Goal: Information Seeking & Learning: Learn about a topic

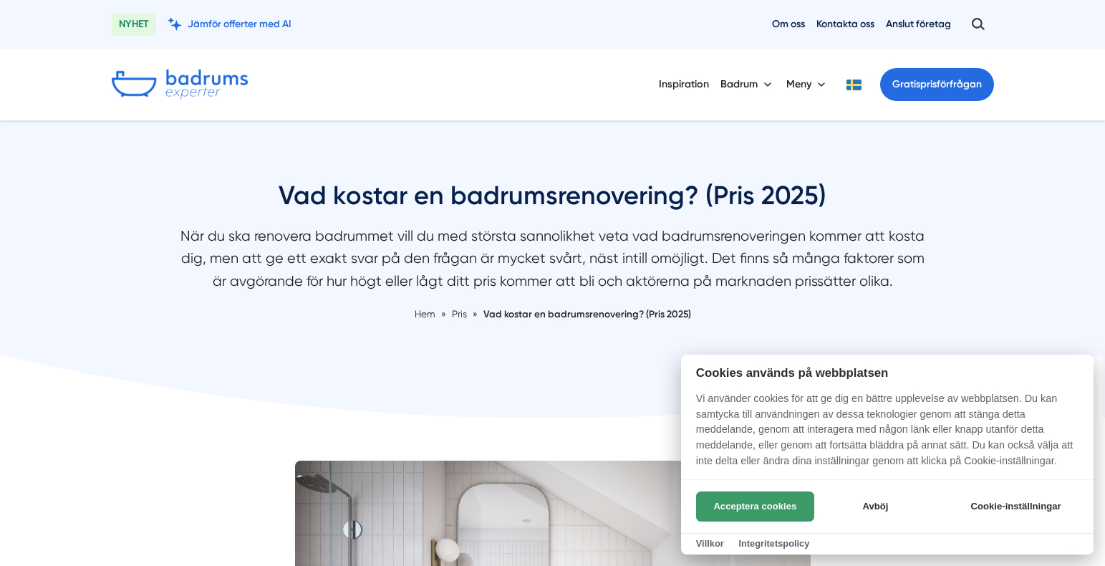
click at [773, 504] on button "Acceptera cookies" at bounding box center [755, 506] width 118 height 30
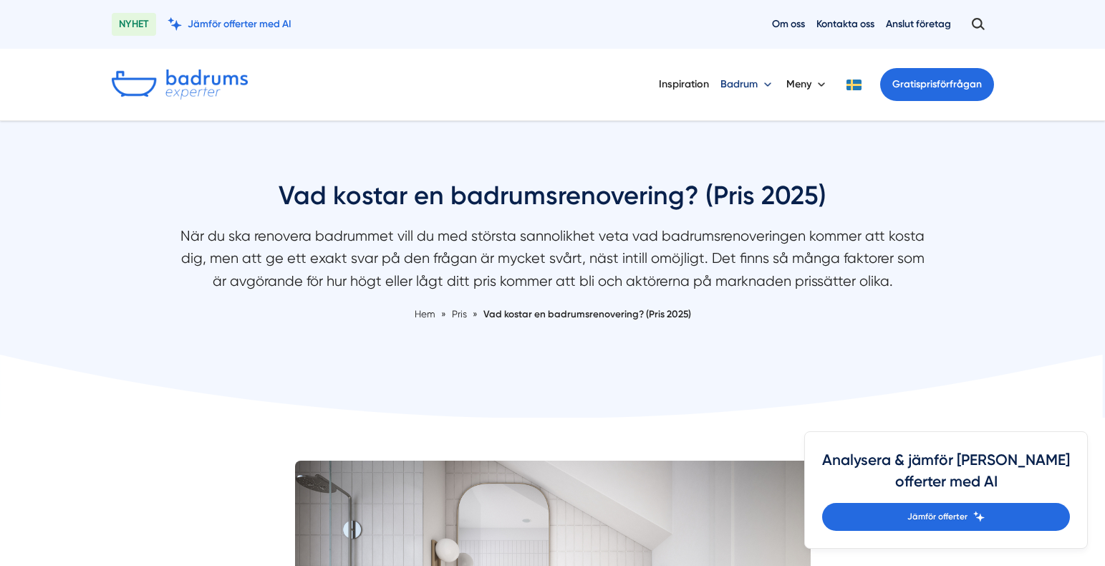
click at [741, 83] on button "Badrum" at bounding box center [748, 84] width 54 height 37
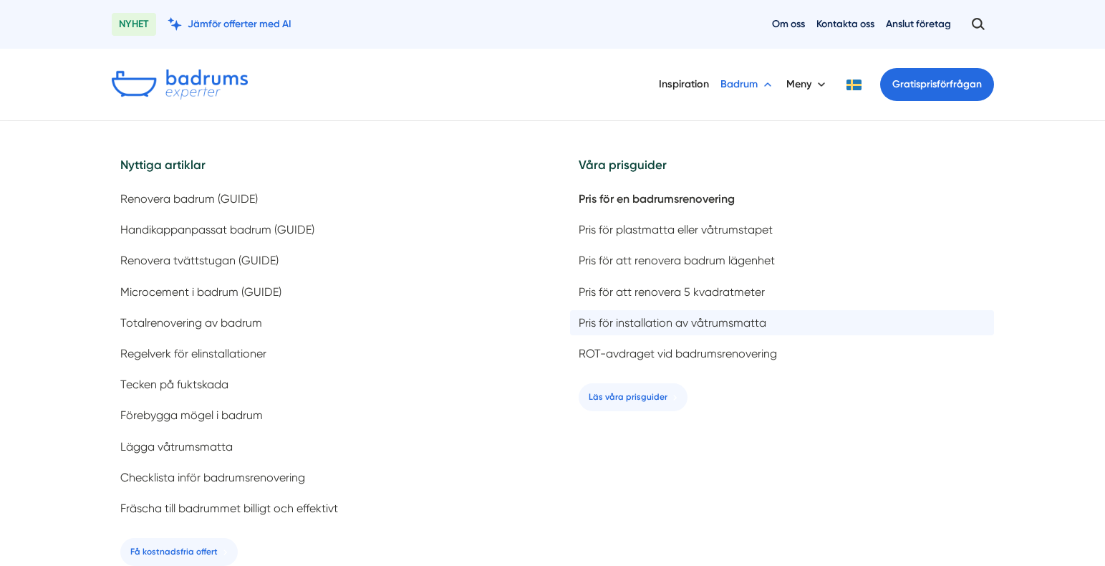
click at [664, 323] on span "Pris för installation av våtrumsmatta" at bounding box center [673, 323] width 188 height 14
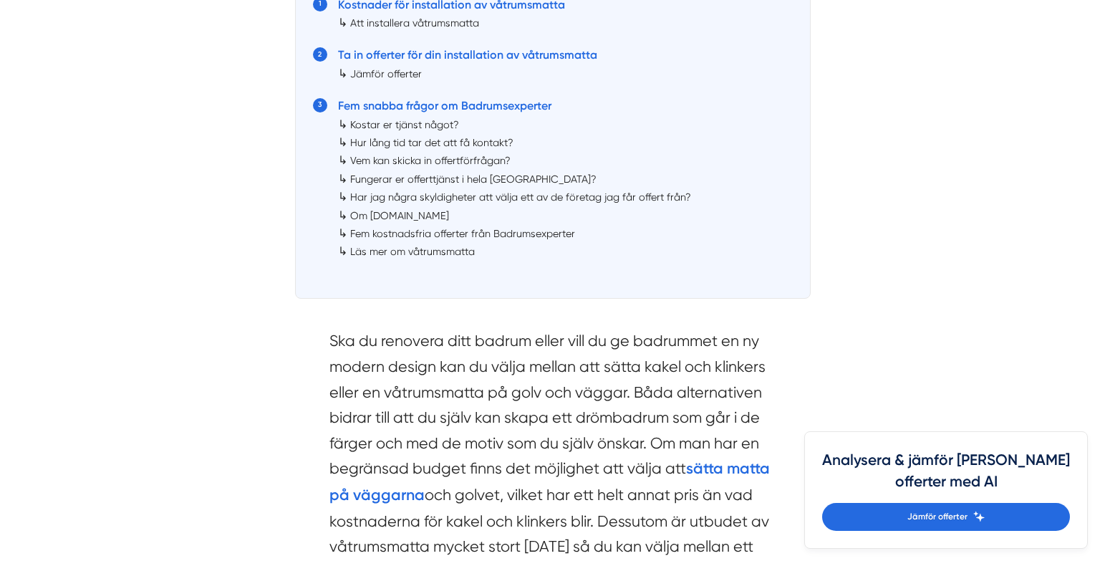
scroll to position [969, 0]
